Goal: Task Accomplishment & Management: Manage account settings

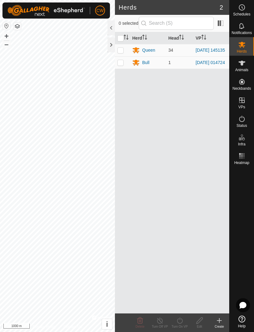
click at [144, 47] on div "Queen" at bounding box center [147, 49] width 31 height 7
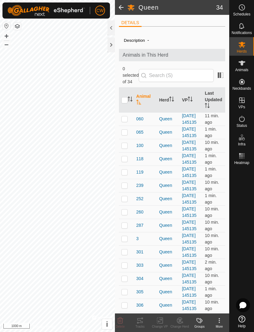
click at [188, 93] on th "VP" at bounding box center [190, 100] width 23 height 25
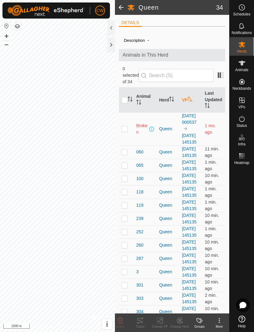
click at [169, 94] on th "Herd" at bounding box center [167, 100] width 23 height 25
click at [170, 97] on p-sorticon "Activate to sort" at bounding box center [171, 99] width 5 height 5
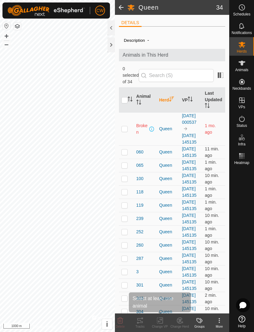
click at [162, 319] on icon at bounding box center [161, 321] width 3 height 6
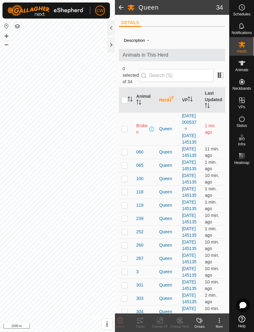
click at [164, 319] on change-vp-svg-icon at bounding box center [160, 320] width 20 height 7
click at [192, 96] on icon "Activate to sort" at bounding box center [189, 98] width 5 height 5
click at [242, 46] on icon at bounding box center [241, 45] width 7 height 6
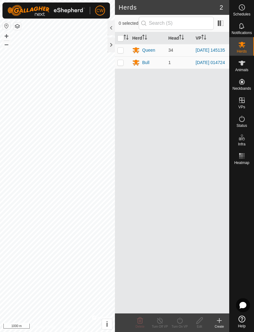
click at [217, 318] on icon at bounding box center [218, 320] width 7 height 7
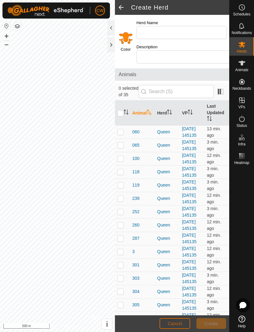
click at [178, 322] on span "Cancel" at bounding box center [174, 323] width 15 height 5
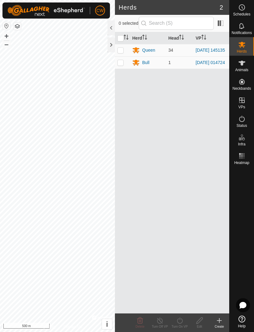
click at [243, 316] on icon at bounding box center [241, 318] width 7 height 7
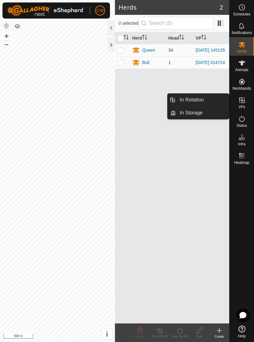
click at [196, 102] on span "In Rotation" at bounding box center [191, 99] width 24 height 7
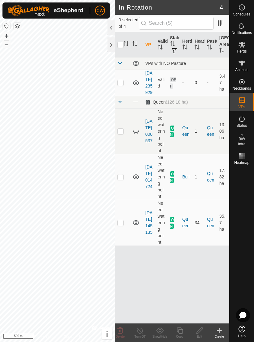
click at [220, 327] on icon at bounding box center [218, 330] width 7 height 7
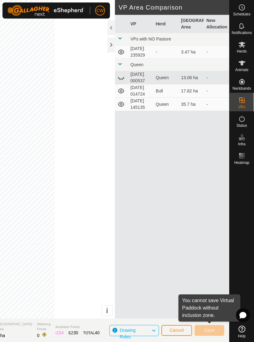
click at [181, 329] on span "Cancel" at bounding box center [176, 330] width 15 height 5
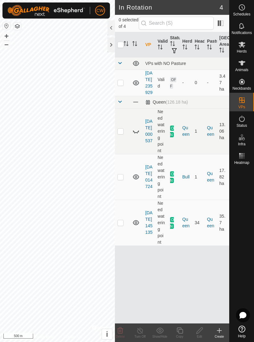
click at [181, 329] on icon at bounding box center [179, 330] width 6 height 6
click at [127, 144] on td at bounding box center [122, 131] width 15 height 46
click at [120, 134] on p-checkbox at bounding box center [120, 131] width 6 height 5
click at [125, 142] on td at bounding box center [122, 131] width 15 height 46
click at [124, 144] on td at bounding box center [122, 131] width 15 height 46
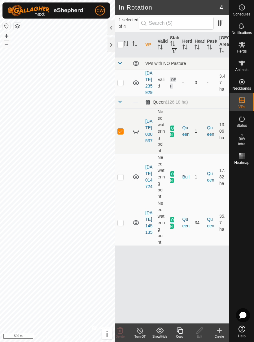
checkbox input "false"
click at [124, 187] on td at bounding box center [122, 177] width 15 height 46
click at [123, 179] on p-checkbox at bounding box center [120, 176] width 6 height 5
checkbox input "false"
click at [122, 225] on p-checkbox at bounding box center [120, 222] width 6 height 5
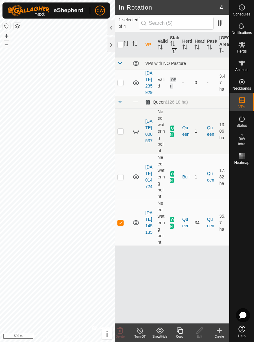
click at [124, 232] on td at bounding box center [122, 223] width 15 height 46
checkbox input "false"
click at [123, 88] on td at bounding box center [122, 83] width 15 height 26
click at [124, 90] on td at bounding box center [122, 83] width 15 height 26
checkbox input "false"
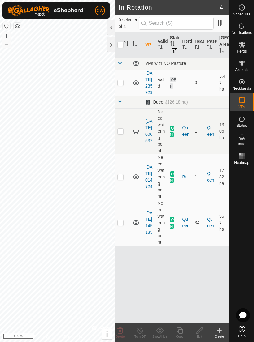
click at [123, 43] on input "checkbox" at bounding box center [120, 45] width 6 height 6
checkbox input "true"
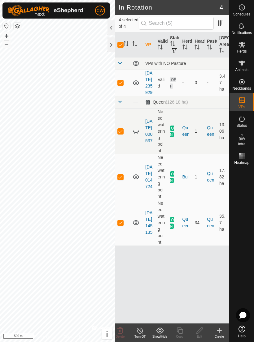
checkbox input "true"
click at [118, 44] on input "checkbox" at bounding box center [120, 45] width 6 height 6
checkbox input "false"
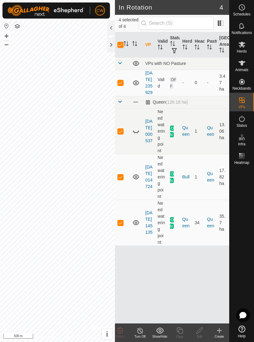
checkbox input "false"
click at [135, 41] on icon "Activate to sort" at bounding box center [134, 43] width 5 height 5
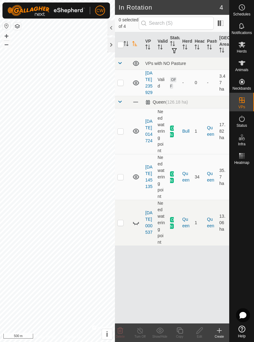
click at [118, 85] on p-checkbox at bounding box center [120, 82] width 6 height 5
checkbox input "true"
click at [217, 326] on div "Create" at bounding box center [219, 332] width 20 height 19
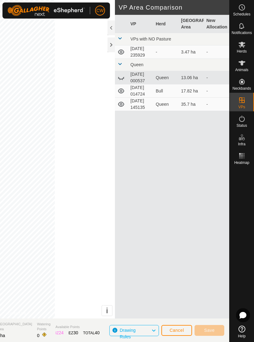
click at [121, 66] on span at bounding box center [119, 64] width 5 height 5
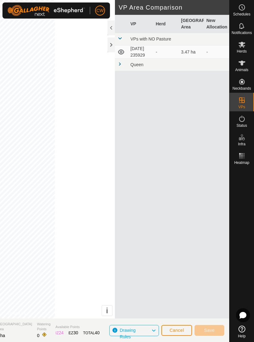
click at [121, 66] on span at bounding box center [119, 64] width 5 height 5
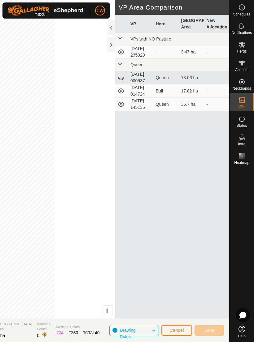
click at [63, 331] on div "IZ 24" at bounding box center [59, 333] width 8 height 6
click at [63, 332] on div "IZ 24" at bounding box center [59, 333] width 8 height 6
click at [155, 330] on icon at bounding box center [153, 331] width 5 height 8
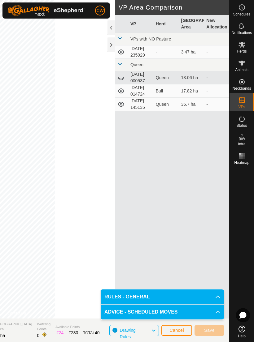
click at [153, 331] on icon at bounding box center [153, 331] width 5 height 8
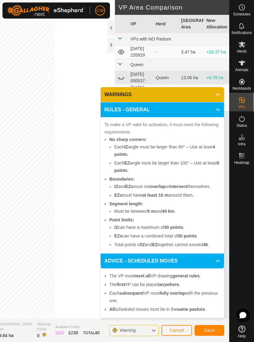
click at [209, 328] on span "Save" at bounding box center [209, 330] width 11 height 5
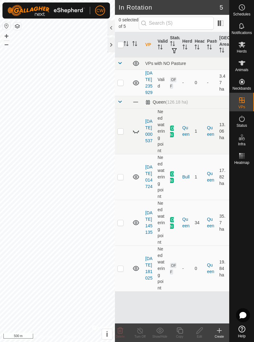
click at [122, 85] on p-checkbox at bounding box center [120, 82] width 6 height 5
click at [124, 88] on td at bounding box center [122, 83] width 15 height 26
checkbox input "false"
click at [122, 147] on td at bounding box center [122, 131] width 15 height 46
click at [122, 134] on p-checkbox at bounding box center [120, 131] width 6 height 5
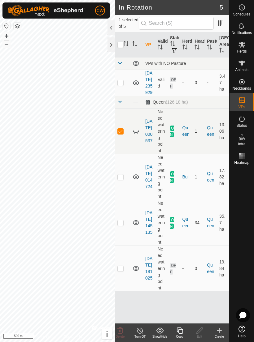
checkbox input "false"
click at [126, 189] on td at bounding box center [122, 177] width 15 height 46
click at [121, 179] on p-checkbox at bounding box center [120, 176] width 6 height 5
checkbox input "false"
click at [121, 225] on p-checkbox at bounding box center [120, 222] width 6 height 5
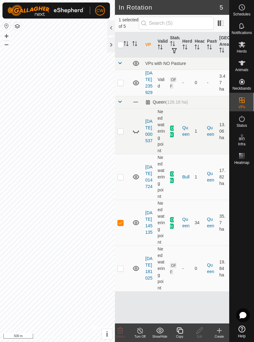
click at [123, 225] on p-checkbox at bounding box center [120, 222] width 6 height 5
checkbox input "false"
click at [123, 282] on td at bounding box center [122, 269] width 15 height 46
click at [124, 281] on td at bounding box center [122, 269] width 15 height 46
click at [124, 282] on td at bounding box center [122, 269] width 15 height 46
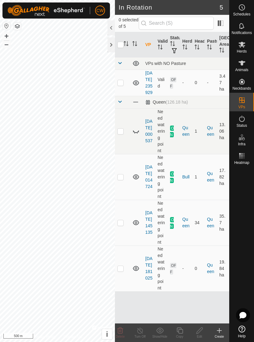
checkbox input "true"
click at [220, 328] on icon at bounding box center [218, 330] width 7 height 7
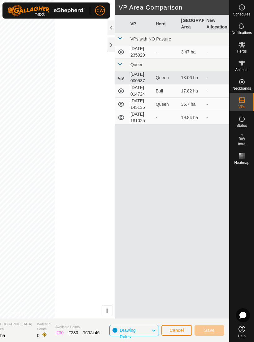
click at [124, 121] on icon at bounding box center [120, 117] width 7 height 7
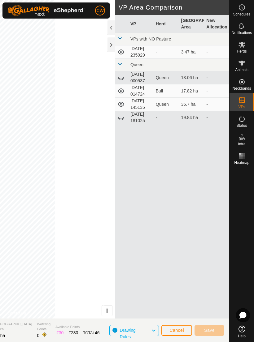
click at [123, 121] on icon at bounding box center [120, 117] width 7 height 7
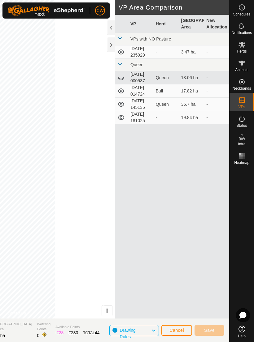
click at [183, 330] on span "Cancel" at bounding box center [176, 330] width 15 height 5
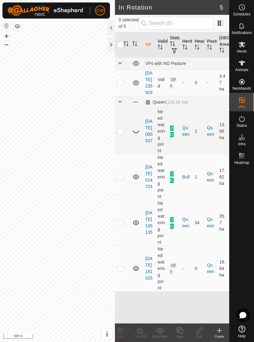
click at [185, 47] on icon "Activate to sort" at bounding box center [184, 47] width 5 height 5
click at [122, 271] on p-checkbox at bounding box center [120, 268] width 6 height 5
checkbox input "true"
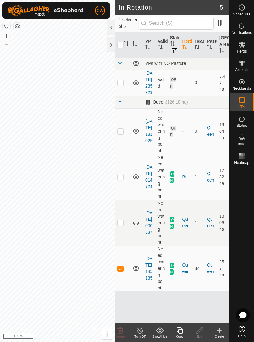
click at [124, 190] on td at bounding box center [122, 177] width 15 height 46
checkbox input "true"
click at [125, 143] on td at bounding box center [122, 131] width 15 height 46
click at [126, 145] on td at bounding box center [122, 131] width 15 height 46
click at [124, 145] on td at bounding box center [122, 131] width 15 height 46
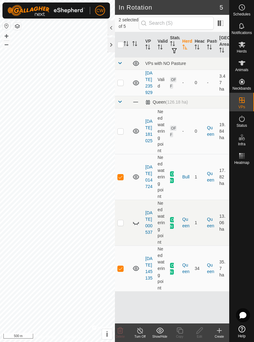
checkbox input "true"
click at [123, 189] on td at bounding box center [122, 177] width 15 height 46
checkbox input "false"
click at [123, 271] on p-checkbox at bounding box center [120, 268] width 6 height 5
checkbox input "false"
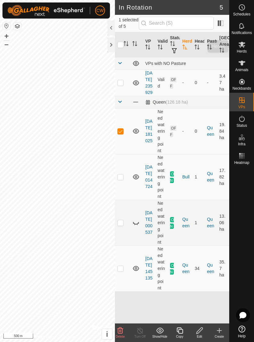
click at [239, 46] on icon at bounding box center [241, 45] width 7 height 6
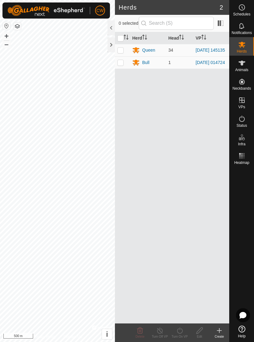
click at [121, 48] on p-checkbox at bounding box center [120, 50] width 6 height 5
checkbox input "true"
click at [176, 333] on icon at bounding box center [180, 330] width 8 height 7
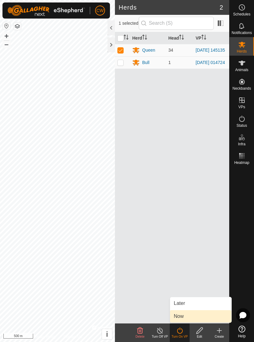
click at [174, 316] on span "Now" at bounding box center [178, 316] width 10 height 7
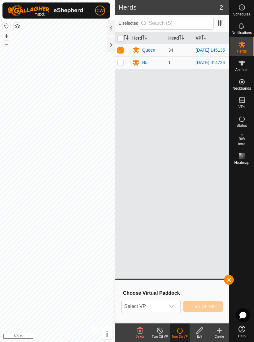
click at [169, 307] on icon "dropdown trigger" at bounding box center [171, 306] width 5 height 5
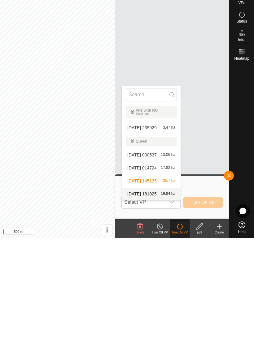
click at [134, 296] on span "[DATE] 181025" at bounding box center [141, 298] width 29 height 4
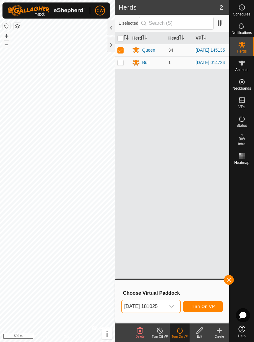
click at [202, 306] on span "Turn On VP" at bounding box center [202, 306] width 24 height 5
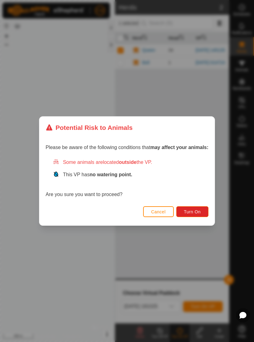
click at [191, 210] on span "Turn On" at bounding box center [192, 211] width 17 height 5
